Goal: Information Seeking & Learning: Check status

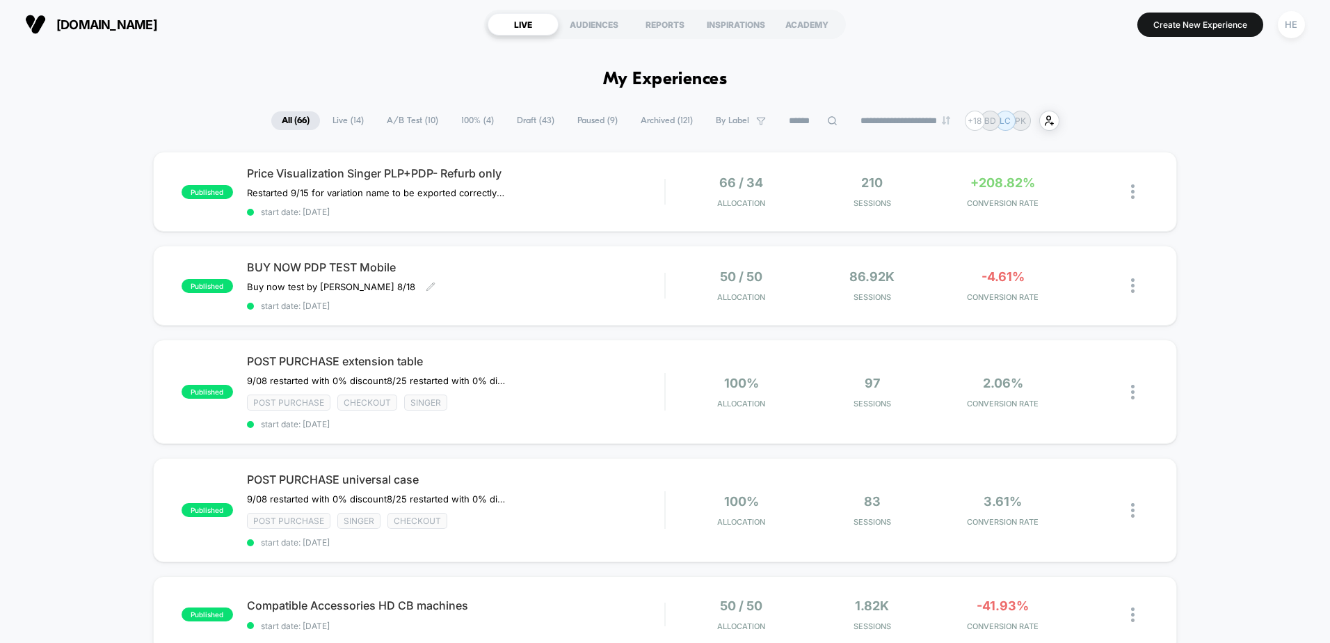
drag, startPoint x: 488, startPoint y: 292, endPoint x: 750, endPoint y: 317, distance: 263.4
click at [488, 292] on div "BUY NOW PDP TEST Mobile Buy now test by Grant 8/18 Click to edit experience det…" at bounding box center [455, 285] width 417 height 51
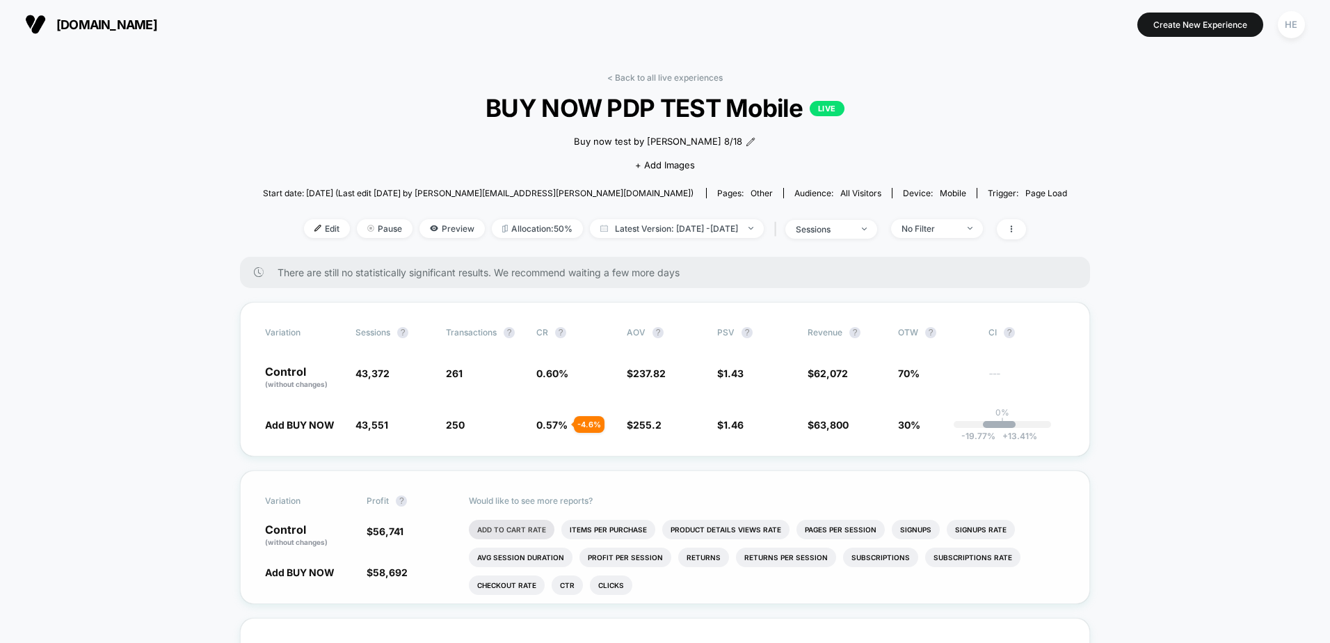
click at [511, 527] on li "Add To Cart Rate" at bounding box center [512, 529] width 86 height 19
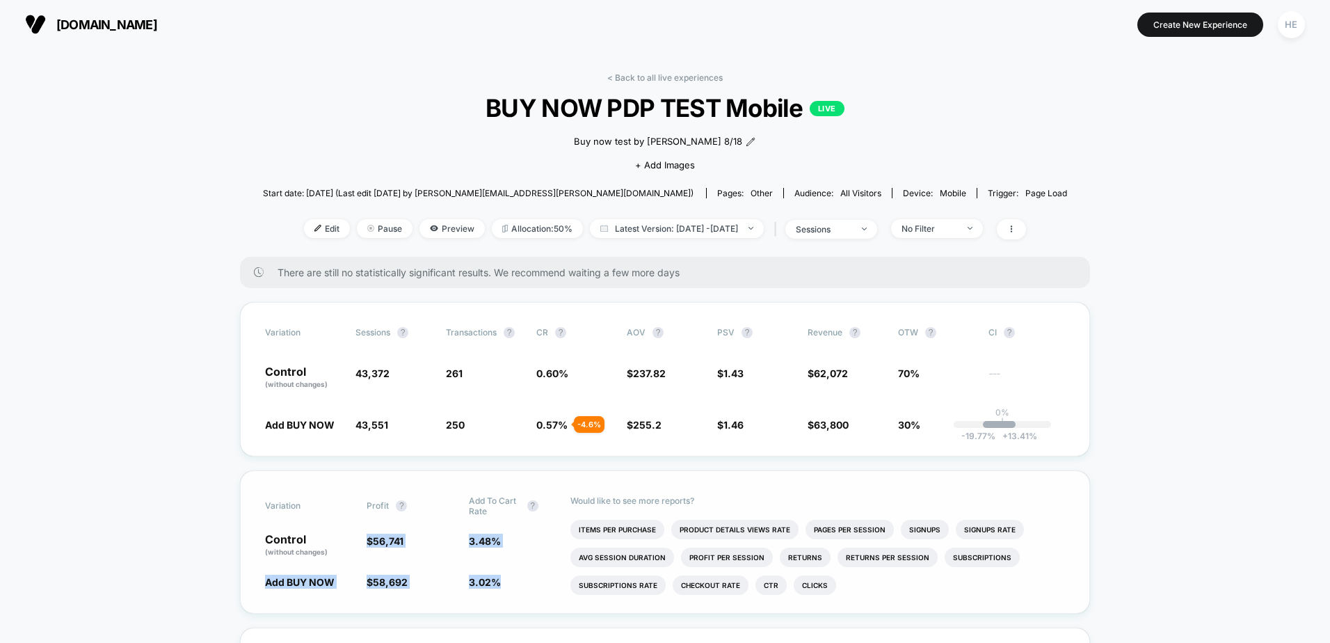
drag, startPoint x: 503, startPoint y: 579, endPoint x: 365, endPoint y: 539, distance: 144.2
click at [365, 539] on div "Variation Profit ? Add To Cart Rate ? Control (without changes) $ 56,741 3.48 %…" at bounding box center [665, 541] width 850 height 143
click at [365, 539] on div "Control (without changes) $ 56,741 3.48 %" at bounding box center [665, 546] width 800 height 24
click at [736, 577] on li "Checkout Rate" at bounding box center [711, 584] width 76 height 19
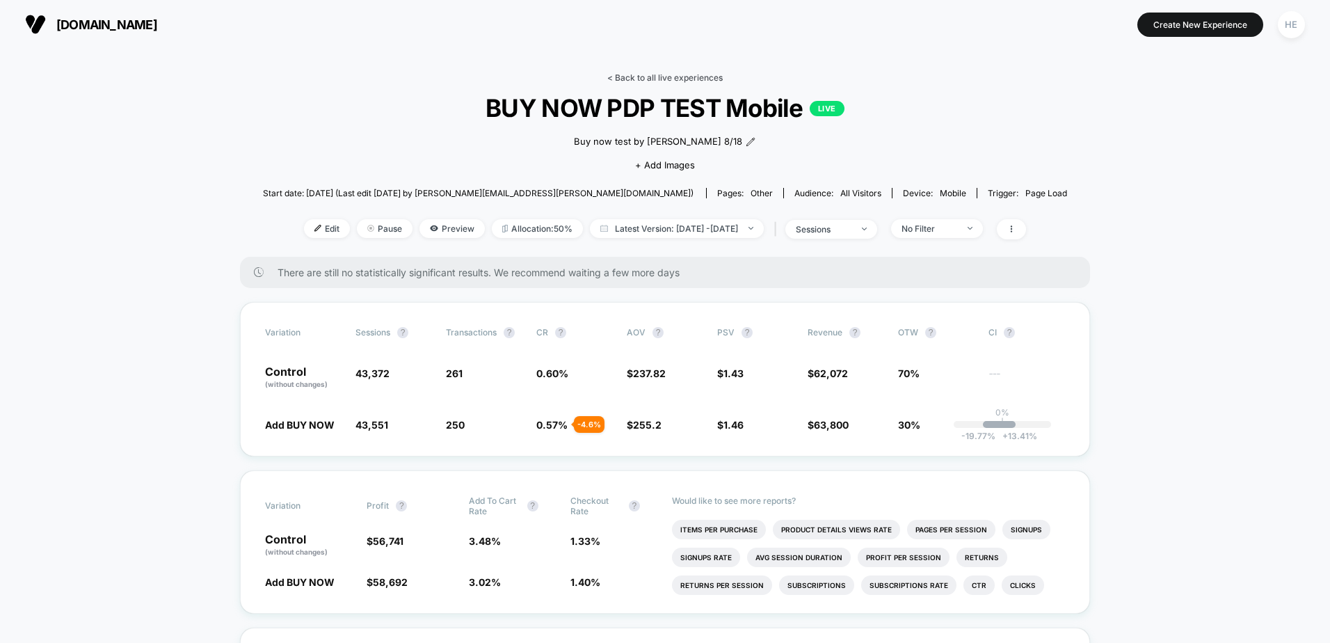
click at [638, 77] on link "< Back to all live experiences" at bounding box center [664, 77] width 115 height 10
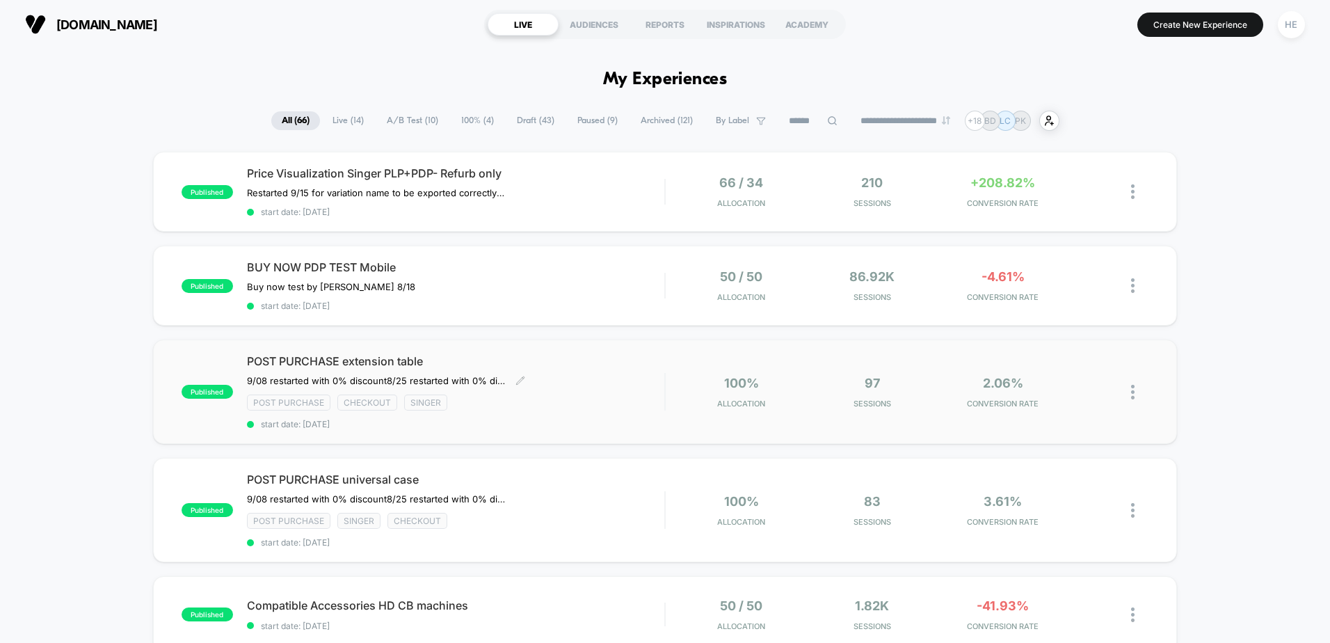
click at [546, 355] on span "POST PURCHASE extension table" at bounding box center [455, 361] width 417 height 14
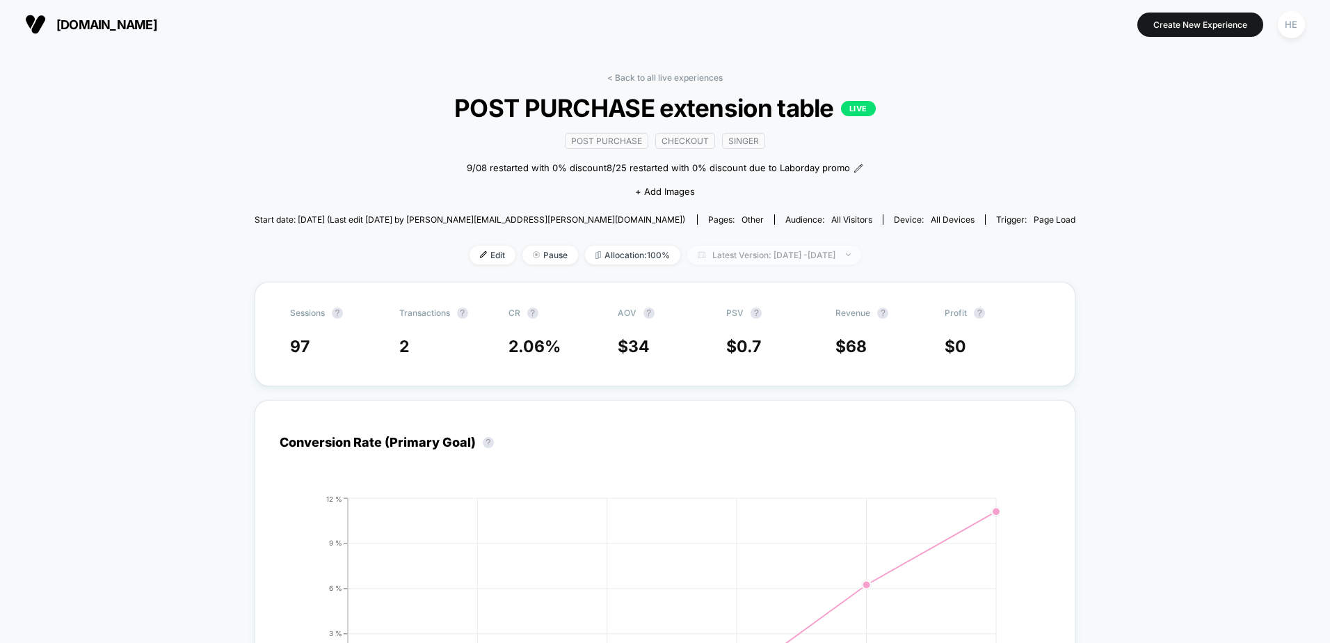
click at [701, 254] on span "Latest Version: [DATE] - [DATE]" at bounding box center [774, 255] width 174 height 19
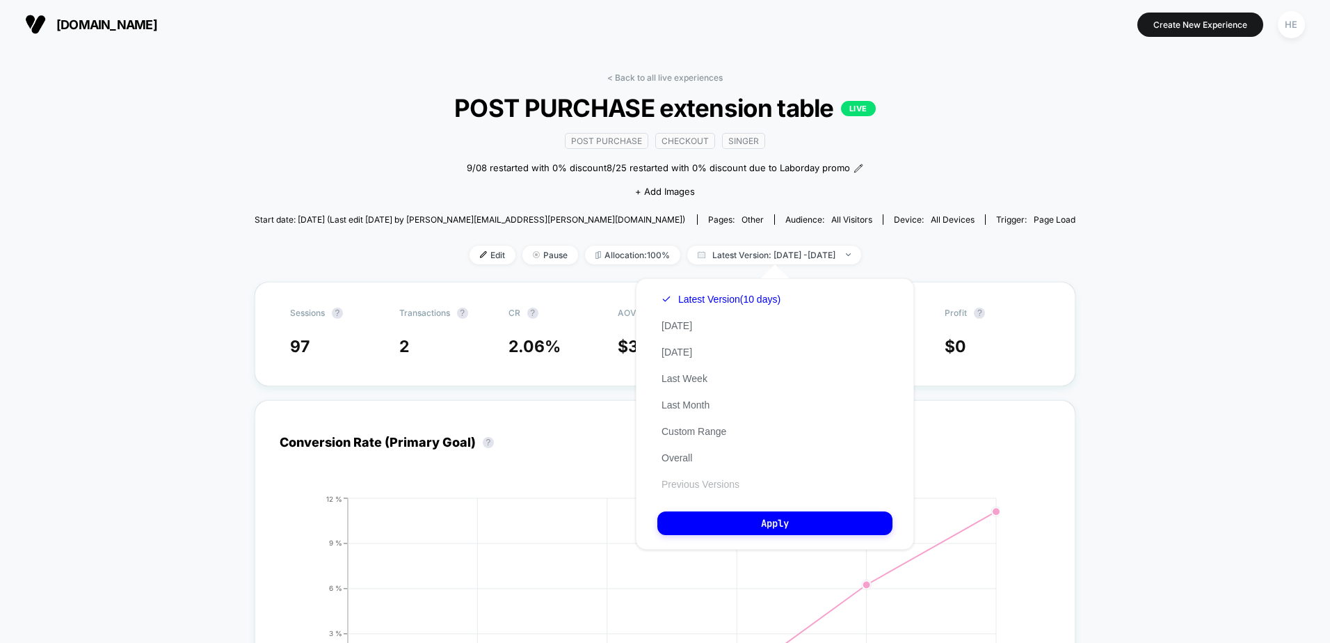
click at [712, 485] on button "Previous Versions" at bounding box center [700, 484] width 86 height 13
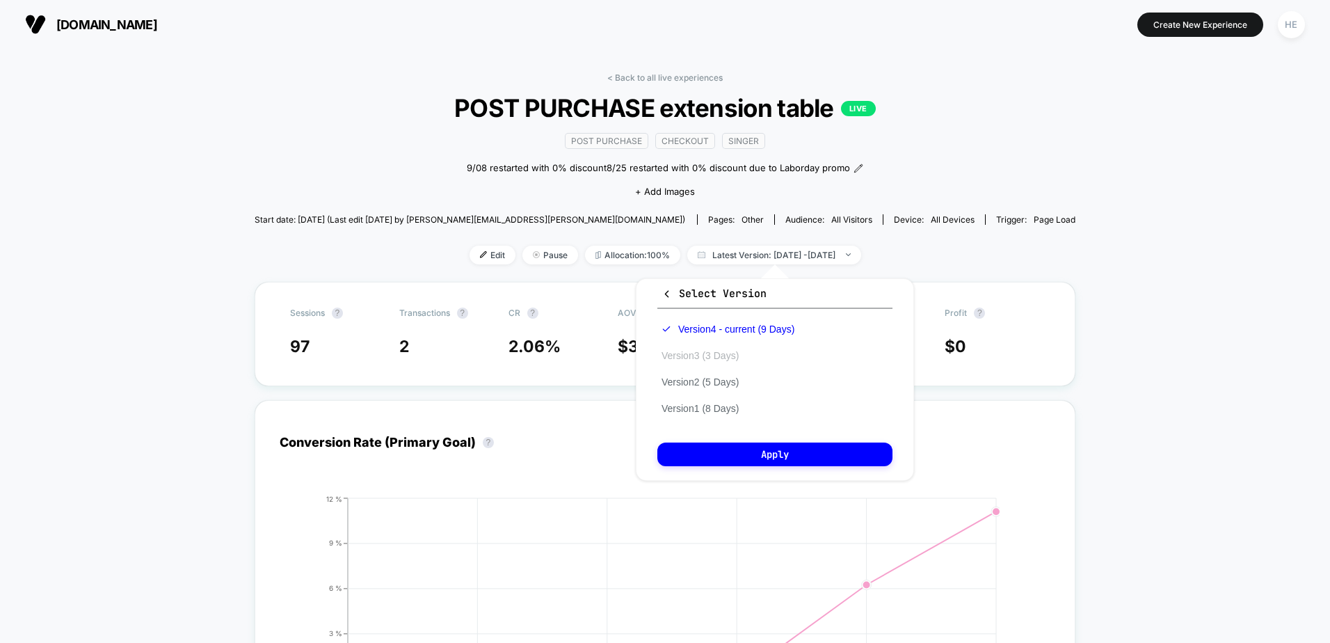
click at [709, 355] on button "Version 3 (3 Days)" at bounding box center [700, 355] width 86 height 13
click at [775, 456] on button "Apply" at bounding box center [774, 454] width 235 height 24
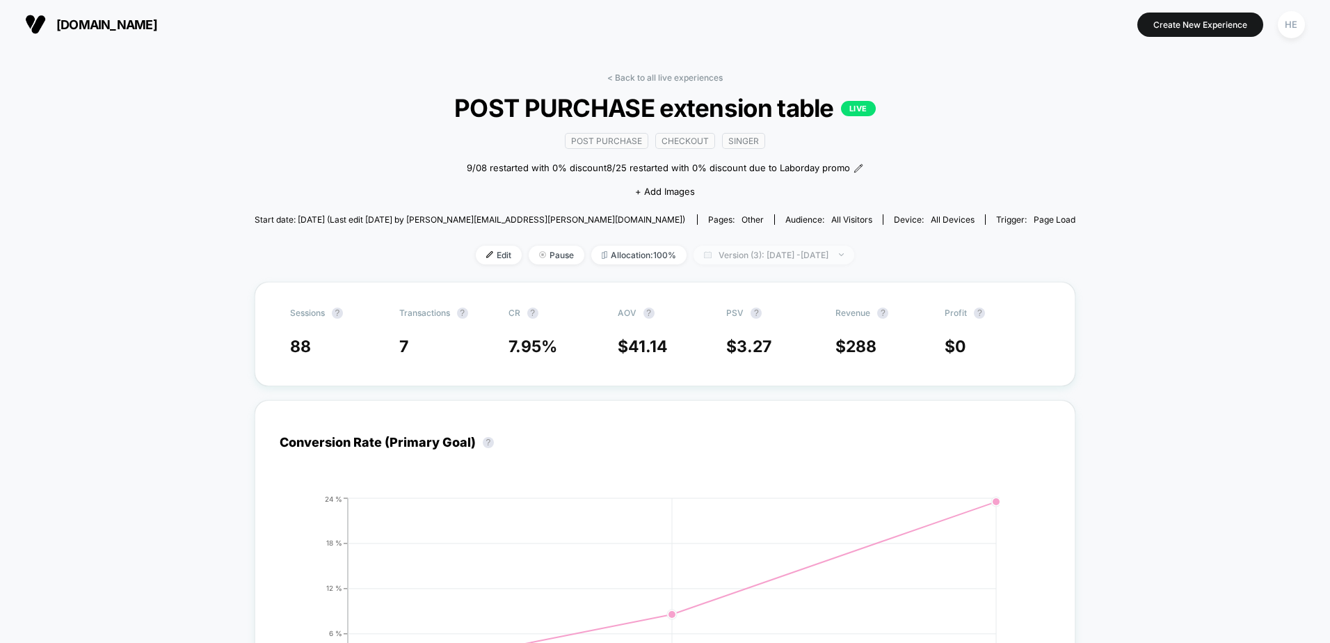
click at [733, 255] on span "Version (3): [DATE] - [DATE]" at bounding box center [774, 255] width 161 height 19
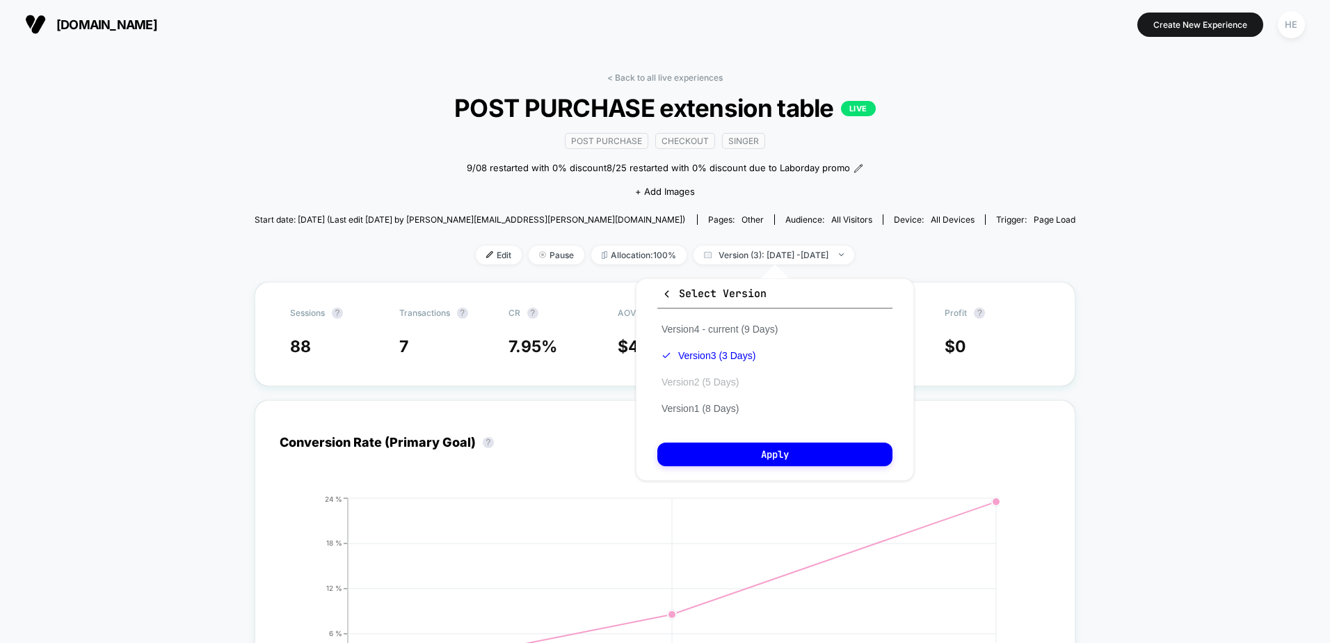
click at [722, 376] on button "Version 2 (5 Days)" at bounding box center [700, 382] width 86 height 13
click at [758, 442] on div "Select Version Version 4 - current (9 Days) Version 3 (3 Days) Version 2 (5 Day…" at bounding box center [775, 379] width 278 height 202
click at [758, 449] on button "Apply" at bounding box center [774, 454] width 235 height 24
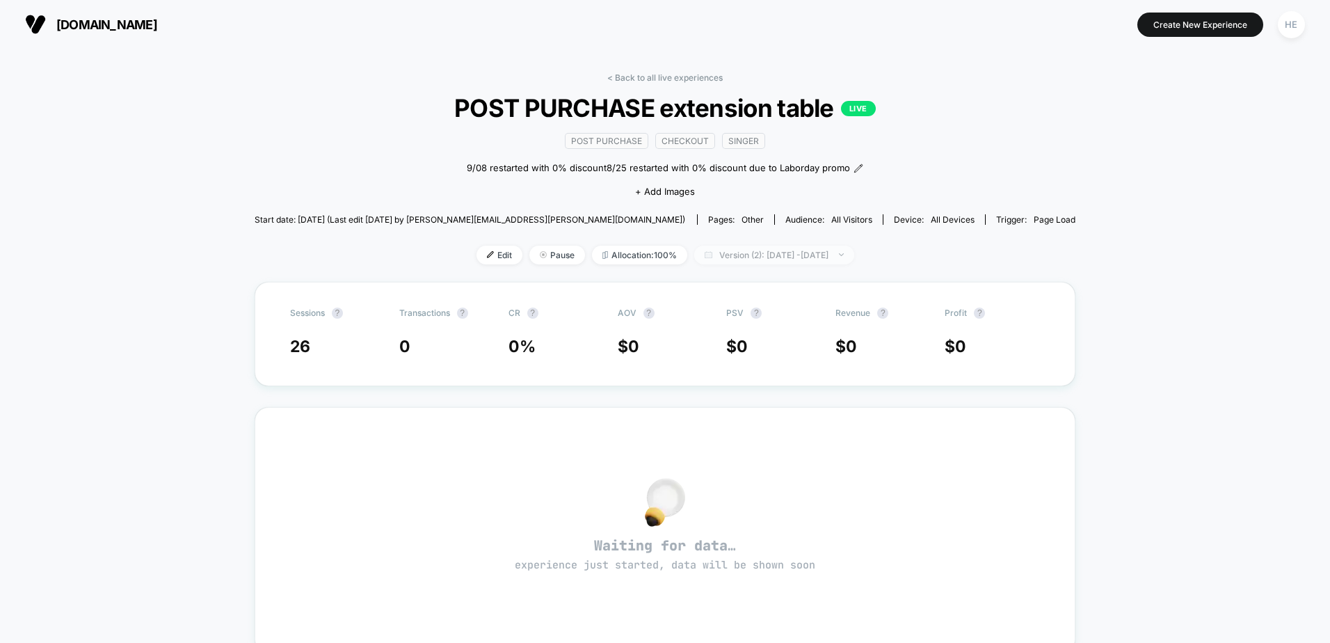
click at [716, 255] on span "Version (2): [DATE] - [DATE]" at bounding box center [774, 255] width 160 height 19
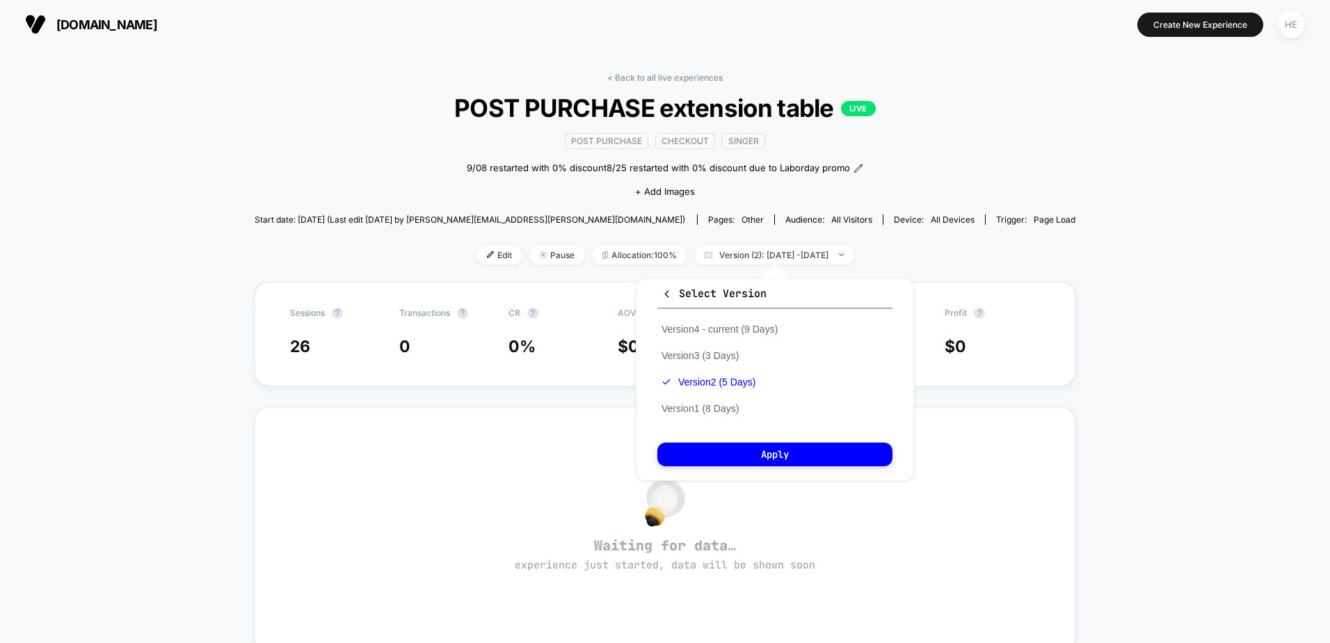
click at [710, 415] on div "Version 4 - current (9 Days) Version 3 (3 Days) Version 2 (5 Days) Version 1 (8…" at bounding box center [719, 369] width 125 height 106
click at [710, 413] on button "Version 1 (8 Days)" at bounding box center [700, 408] width 86 height 13
click at [728, 451] on button "Apply" at bounding box center [774, 454] width 235 height 24
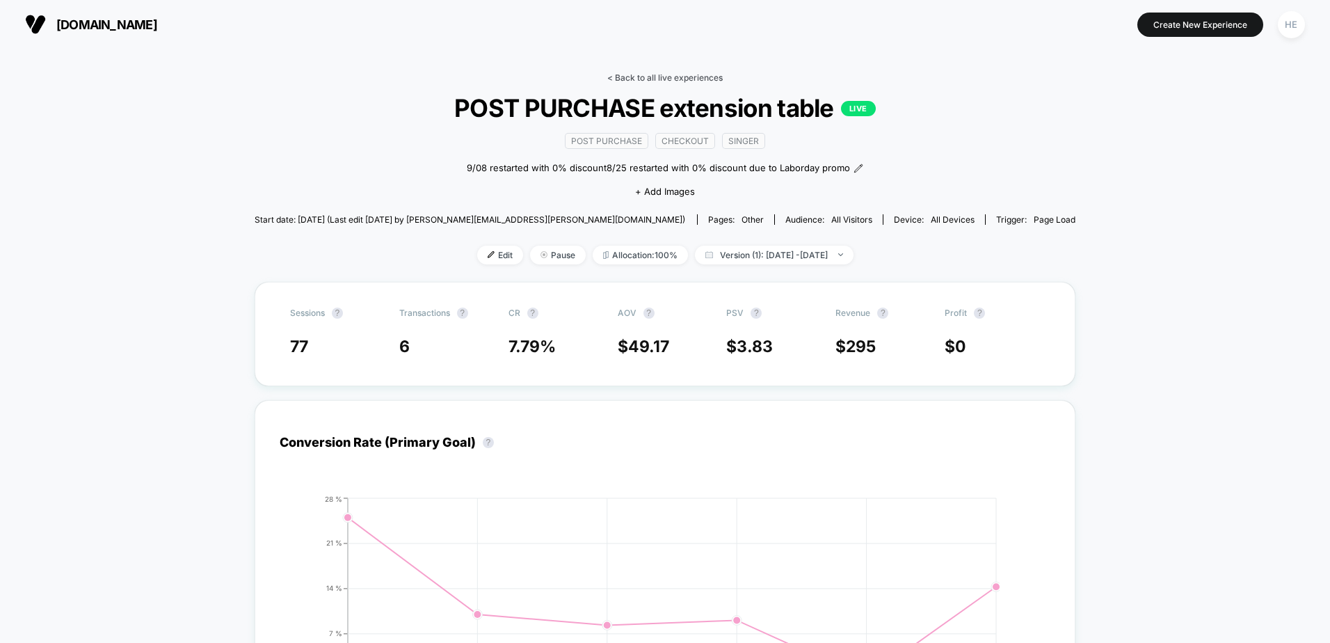
click at [634, 81] on link "< Back to all live experiences" at bounding box center [664, 77] width 115 height 10
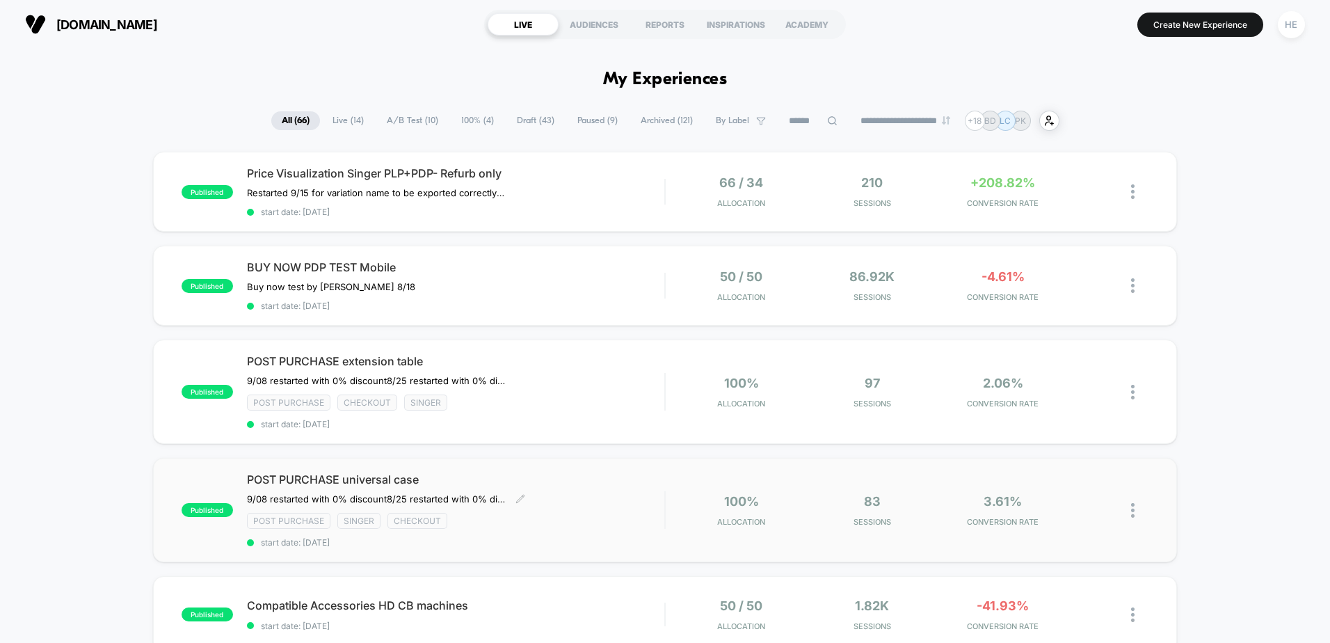
click at [559, 500] on div "POST PURCHASE universal case 9/08 restarted with 0% discount 8/25 restarted wit…" at bounding box center [455, 509] width 417 height 75
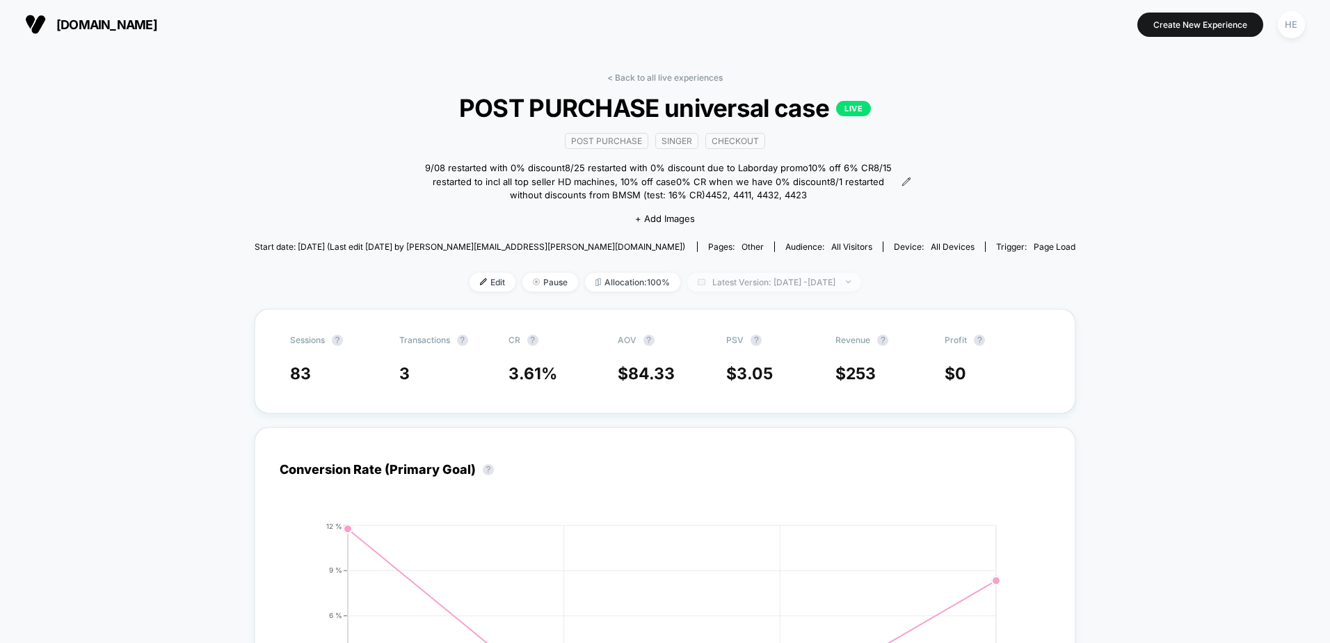
drag, startPoint x: 698, startPoint y: 278, endPoint x: 723, endPoint y: 295, distance: 30.5
click at [698, 278] on span "Latest Version: [DATE] - [DATE]" at bounding box center [774, 282] width 174 height 19
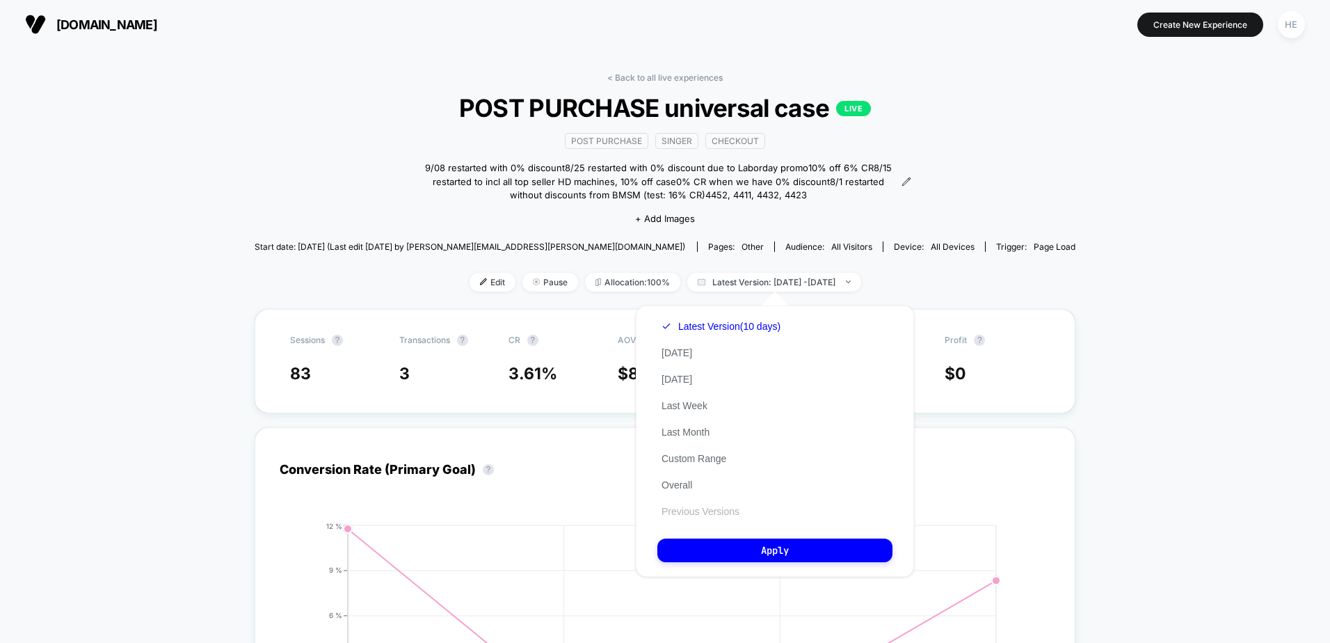
click at [708, 517] on button "Previous Versions" at bounding box center [700, 511] width 86 height 13
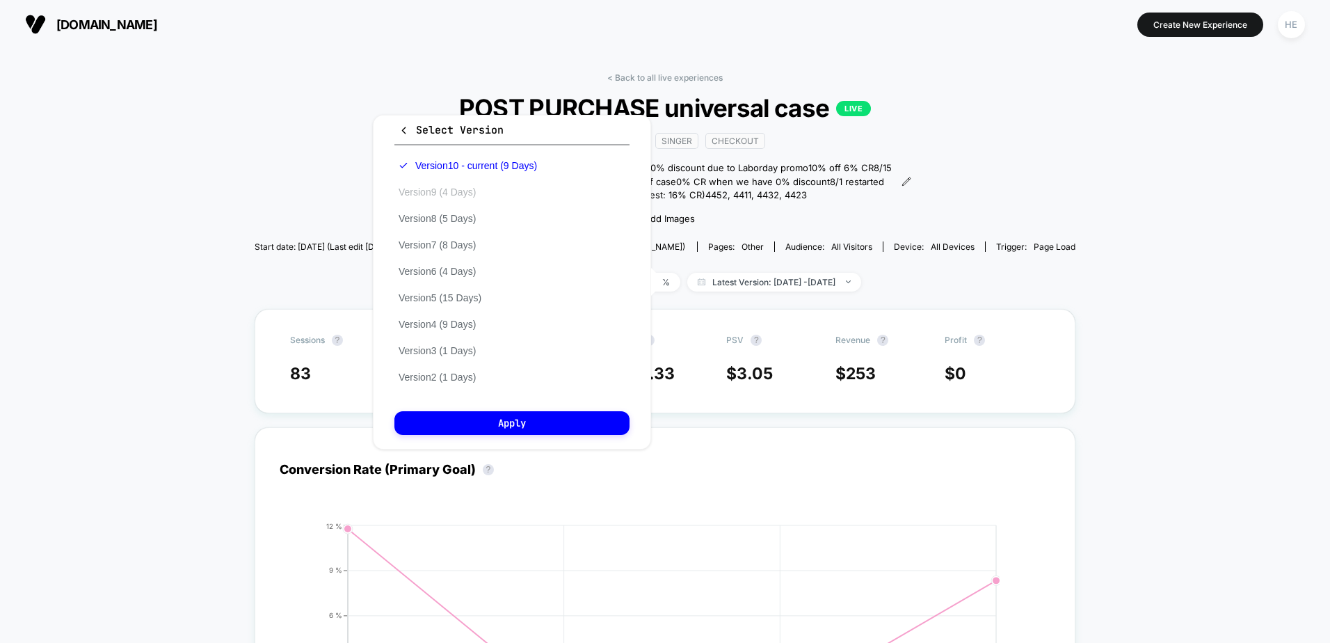
click at [465, 193] on button "Version 9 (4 Days)" at bounding box center [437, 192] width 86 height 13
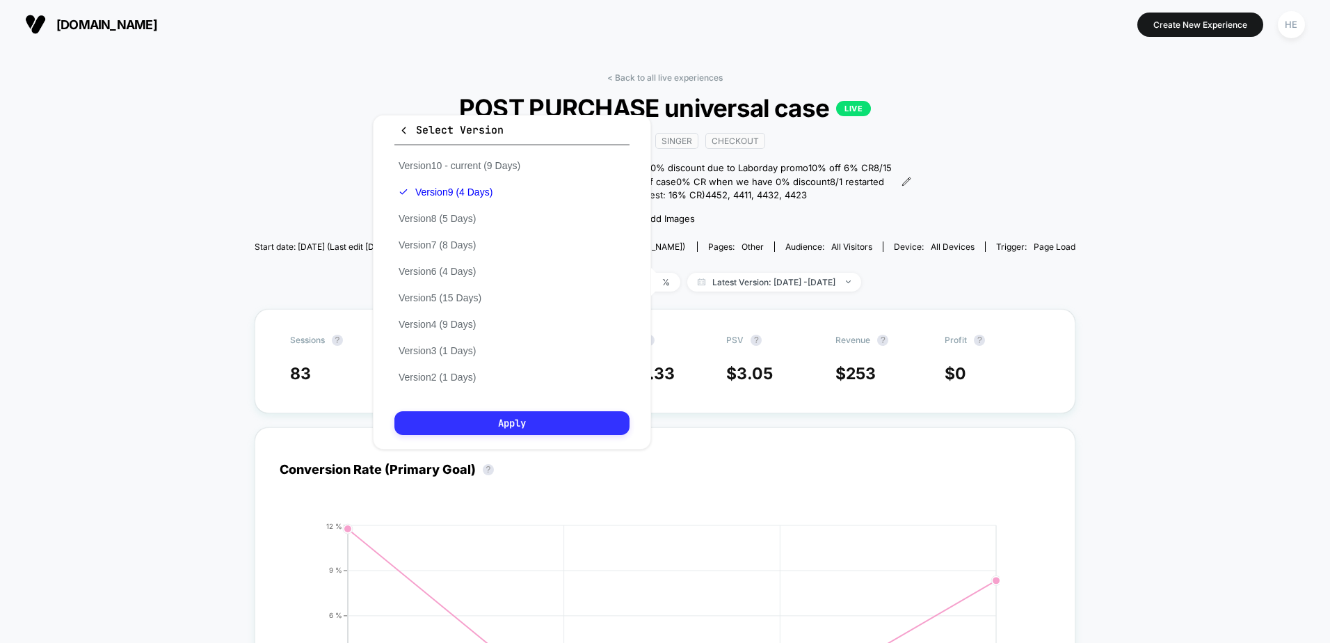
click at [506, 414] on button "Apply" at bounding box center [511, 423] width 235 height 24
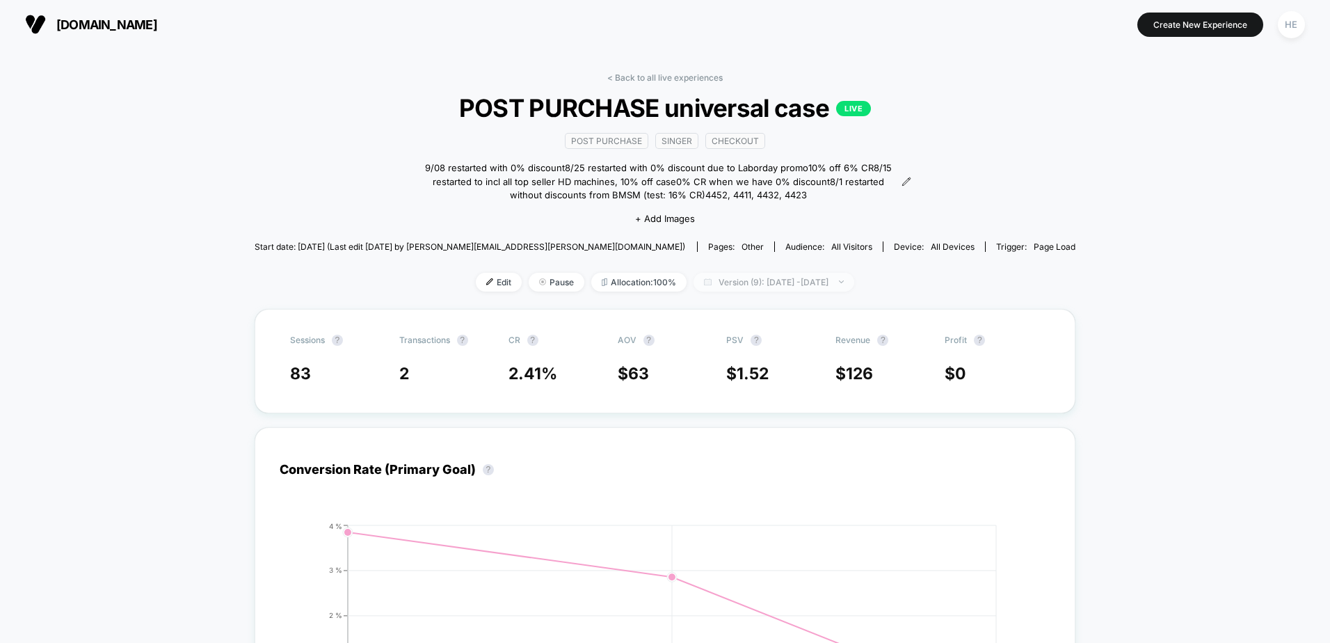
click at [826, 285] on span "Version (9): [DATE] - [DATE]" at bounding box center [774, 282] width 161 height 19
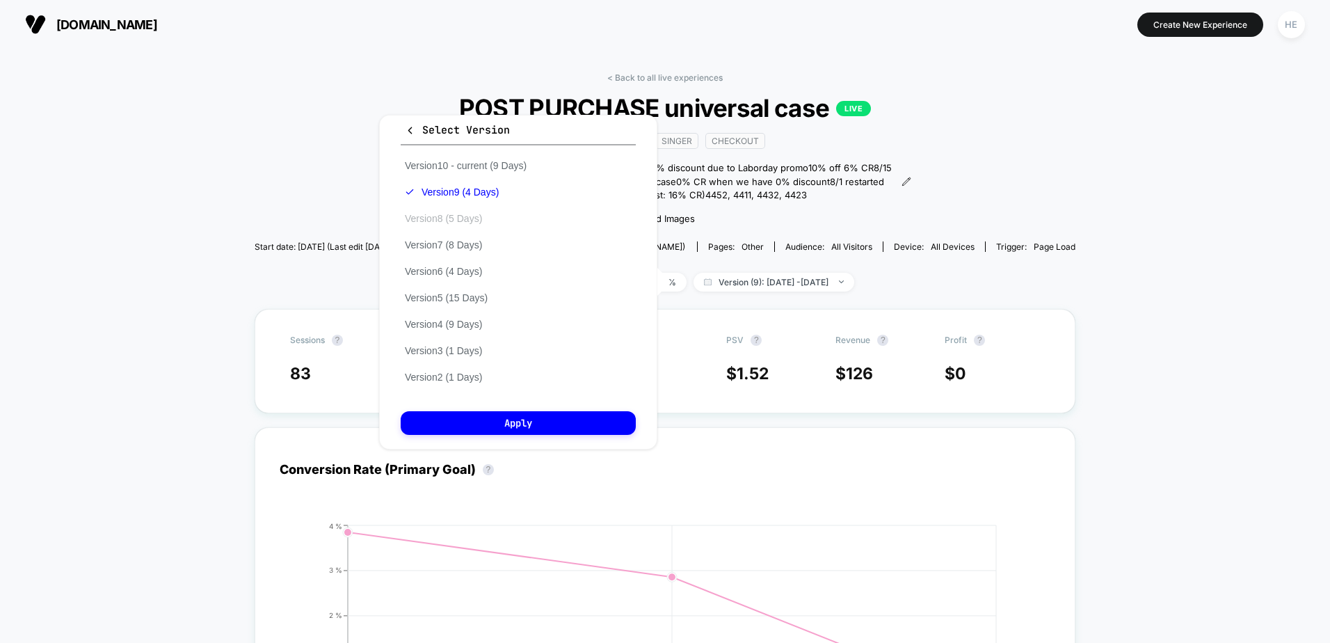
click at [447, 219] on button "Version 8 (5 Days)" at bounding box center [444, 218] width 86 height 13
click at [493, 418] on button "Apply" at bounding box center [518, 423] width 235 height 24
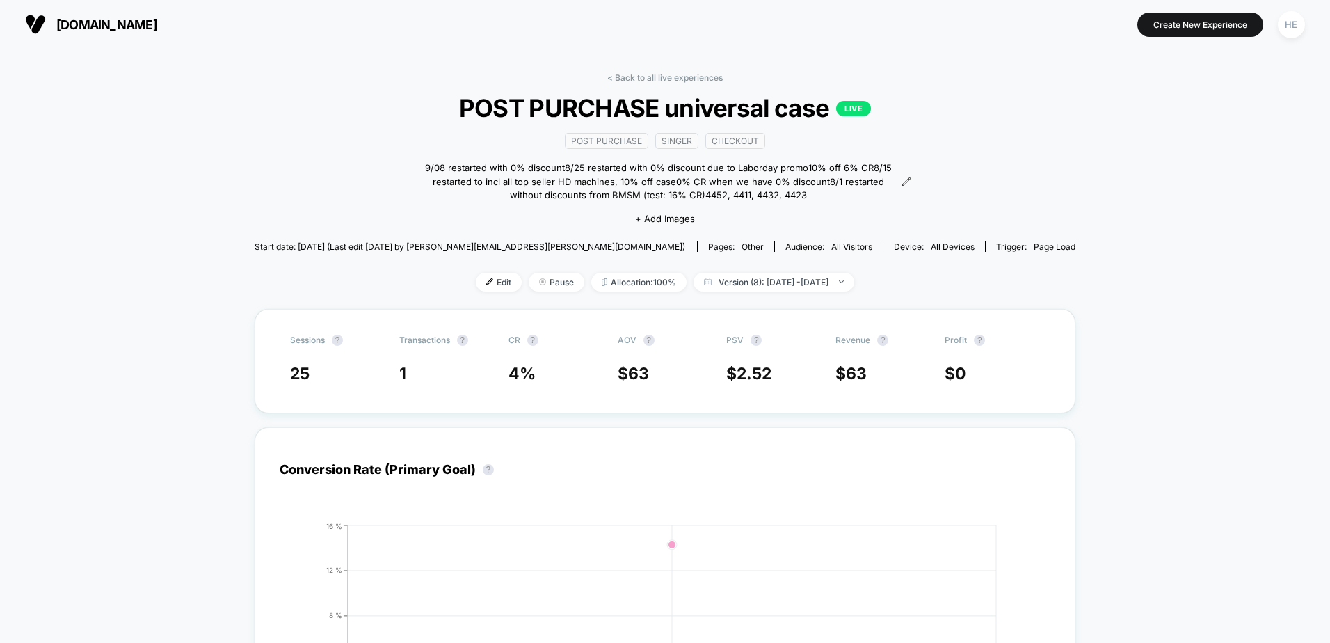
click at [801, 269] on div "< Back to all live experiences POST PURCHASE universal case LIVE Post Purchase …" at bounding box center [666, 190] width 822 height 237
click at [798, 282] on span "Version (8): [DATE] - [DATE]" at bounding box center [774, 282] width 161 height 19
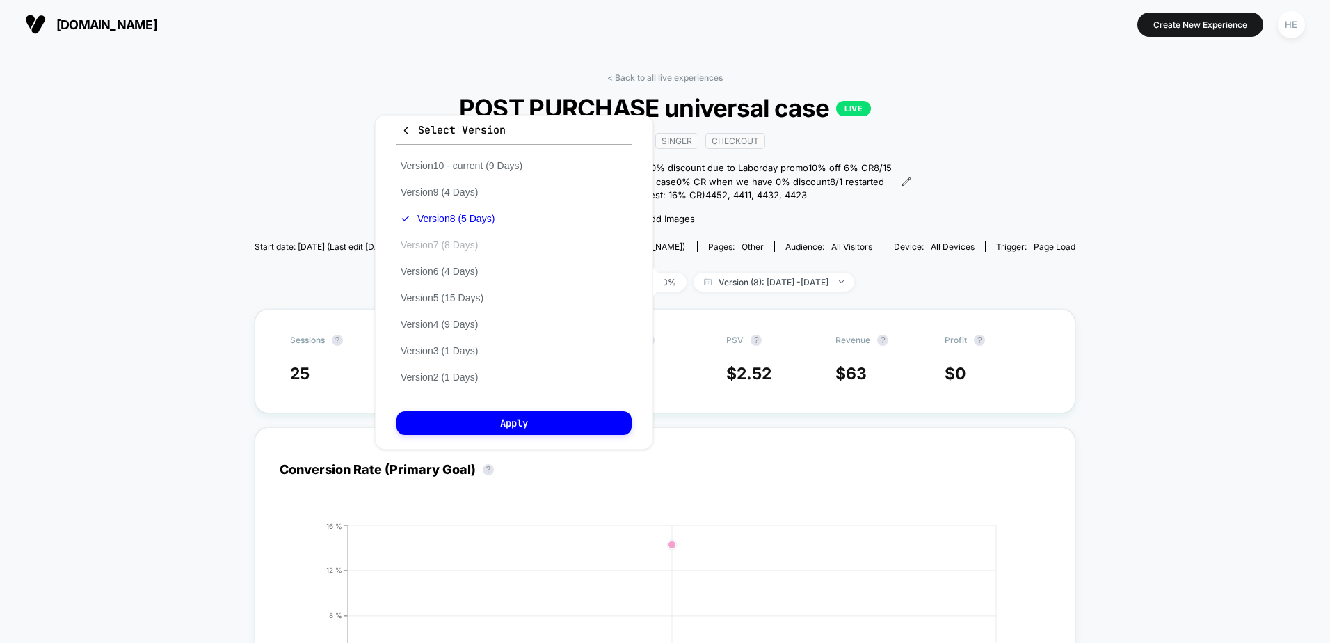
click at [445, 243] on button "Version 7 (8 Days)" at bounding box center [440, 245] width 86 height 13
click at [513, 422] on button "Apply" at bounding box center [514, 423] width 235 height 24
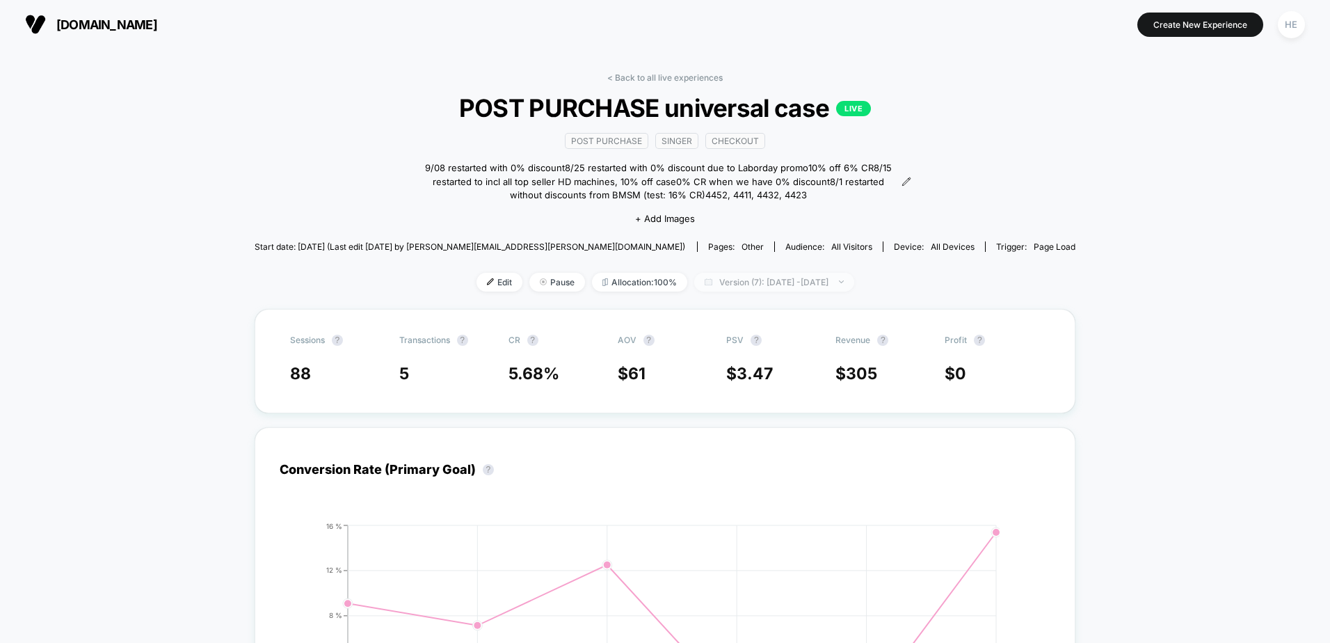
click at [810, 285] on span "Version (7): [DATE] - [DATE]" at bounding box center [774, 282] width 160 height 19
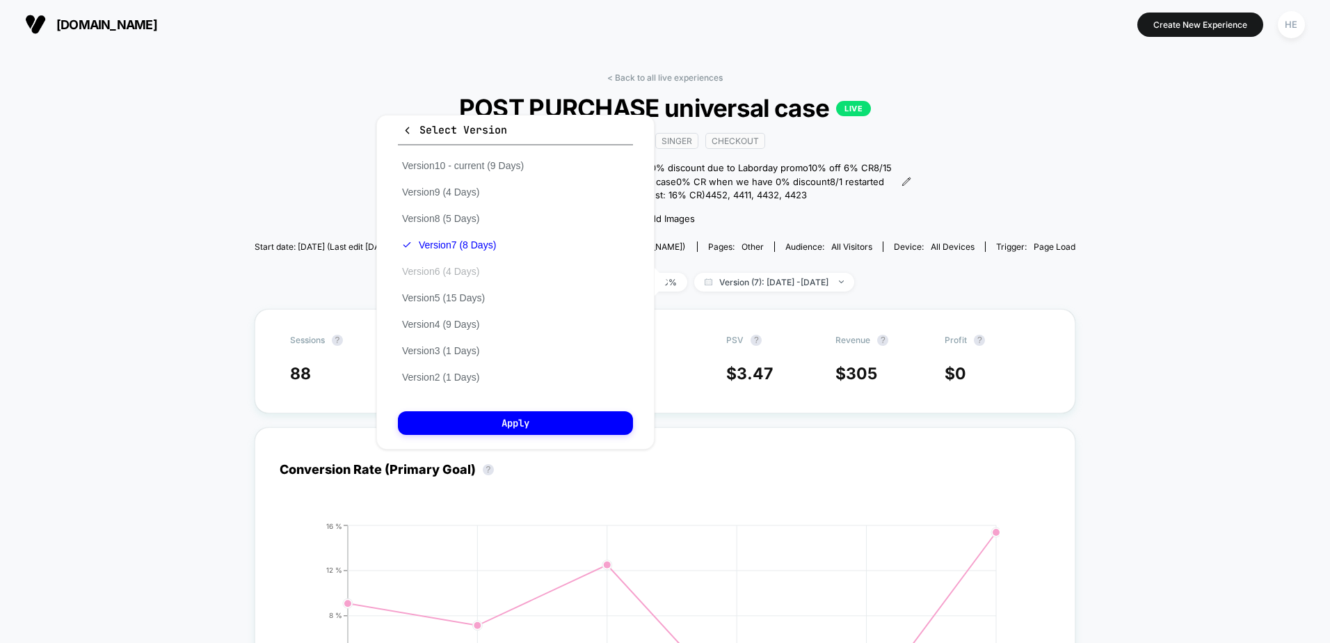
click at [425, 271] on button "Version 6 (4 Days)" at bounding box center [441, 271] width 86 height 13
click at [503, 424] on button "Apply" at bounding box center [515, 423] width 235 height 24
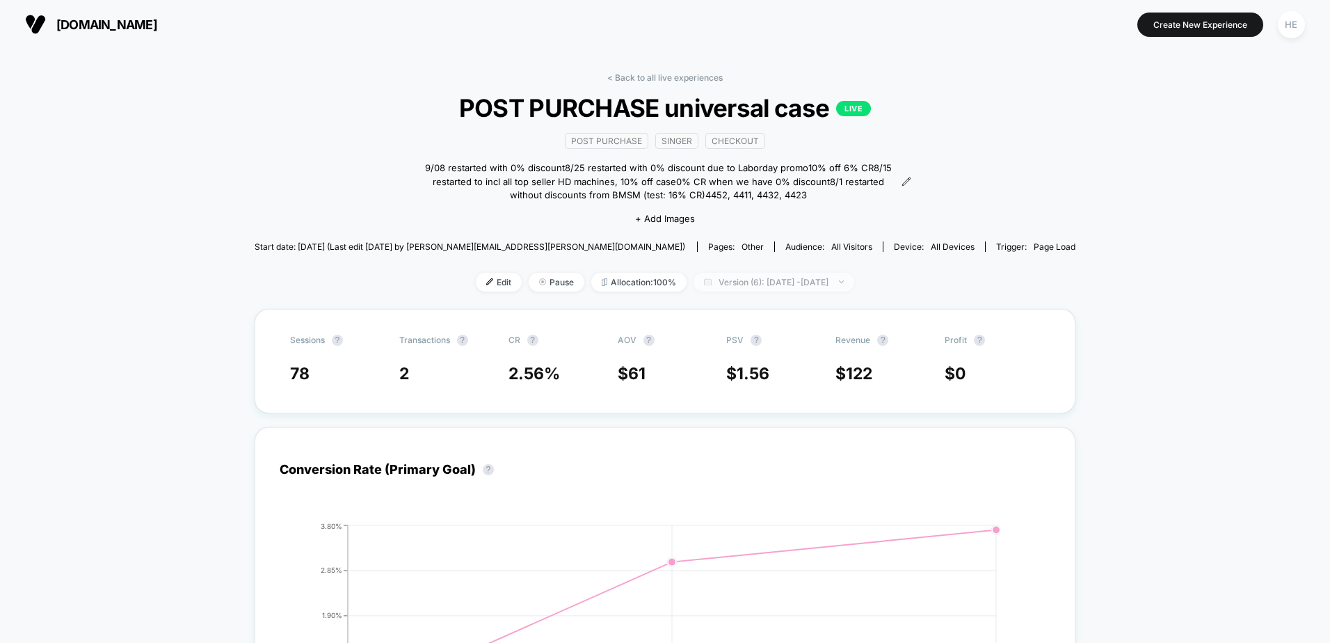
click at [805, 282] on span "Version (6): [DATE] - [DATE]" at bounding box center [774, 282] width 161 height 19
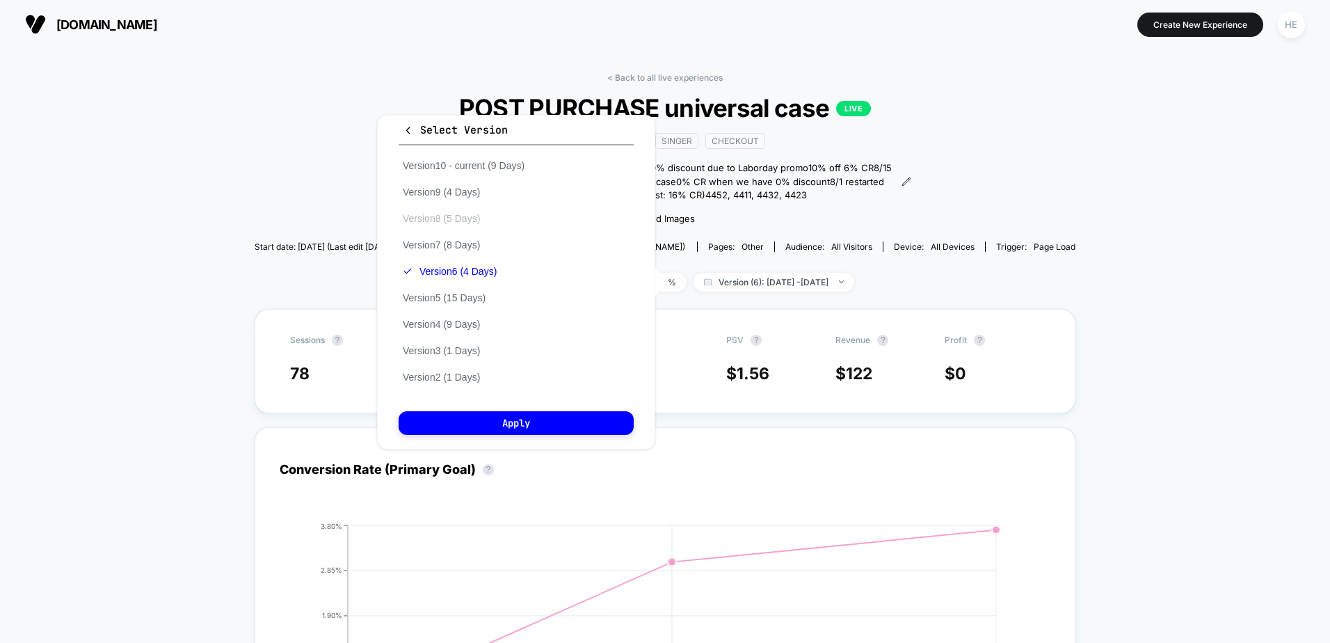
click at [472, 216] on button "Version 8 (5 Days)" at bounding box center [442, 218] width 86 height 13
click at [481, 408] on div "Select Version Version 10 - current (9 Days) Version 9 (4 Days) Version 8 (5 Da…" at bounding box center [516, 282] width 278 height 335
click at [483, 417] on button "Apply" at bounding box center [516, 423] width 235 height 24
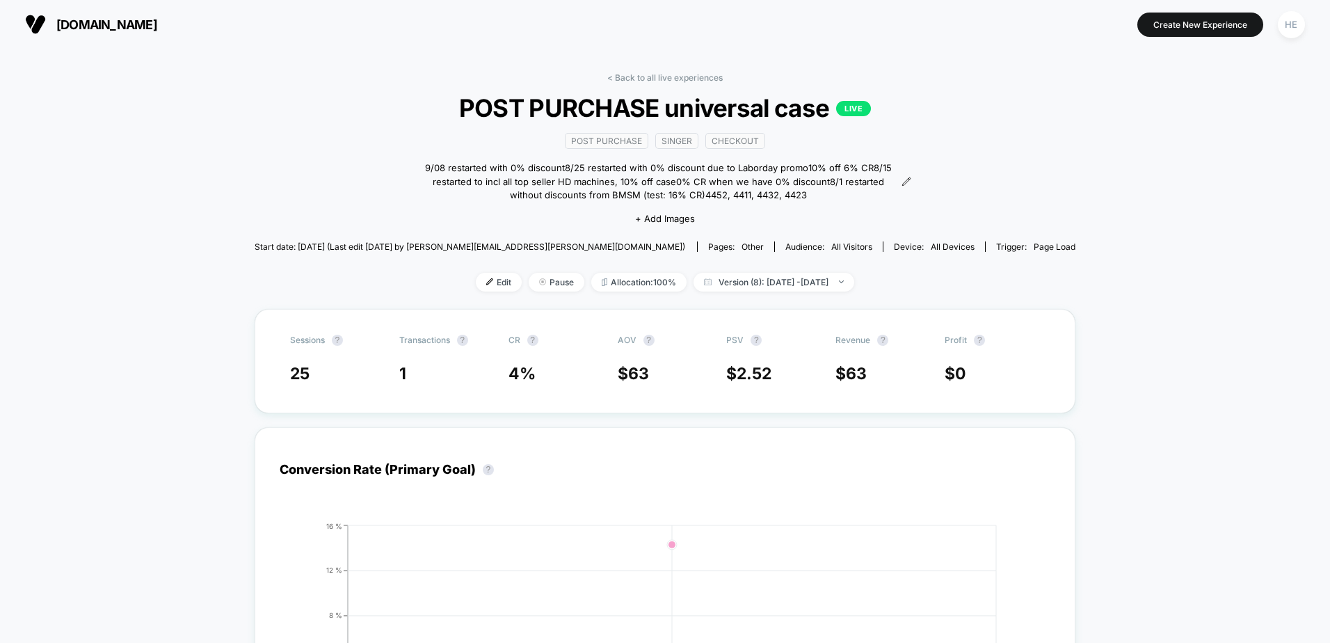
drag, startPoint x: 1237, startPoint y: 284, endPoint x: 1229, endPoint y: 235, distance: 49.4
